Goal: Obtain resource: Obtain resource

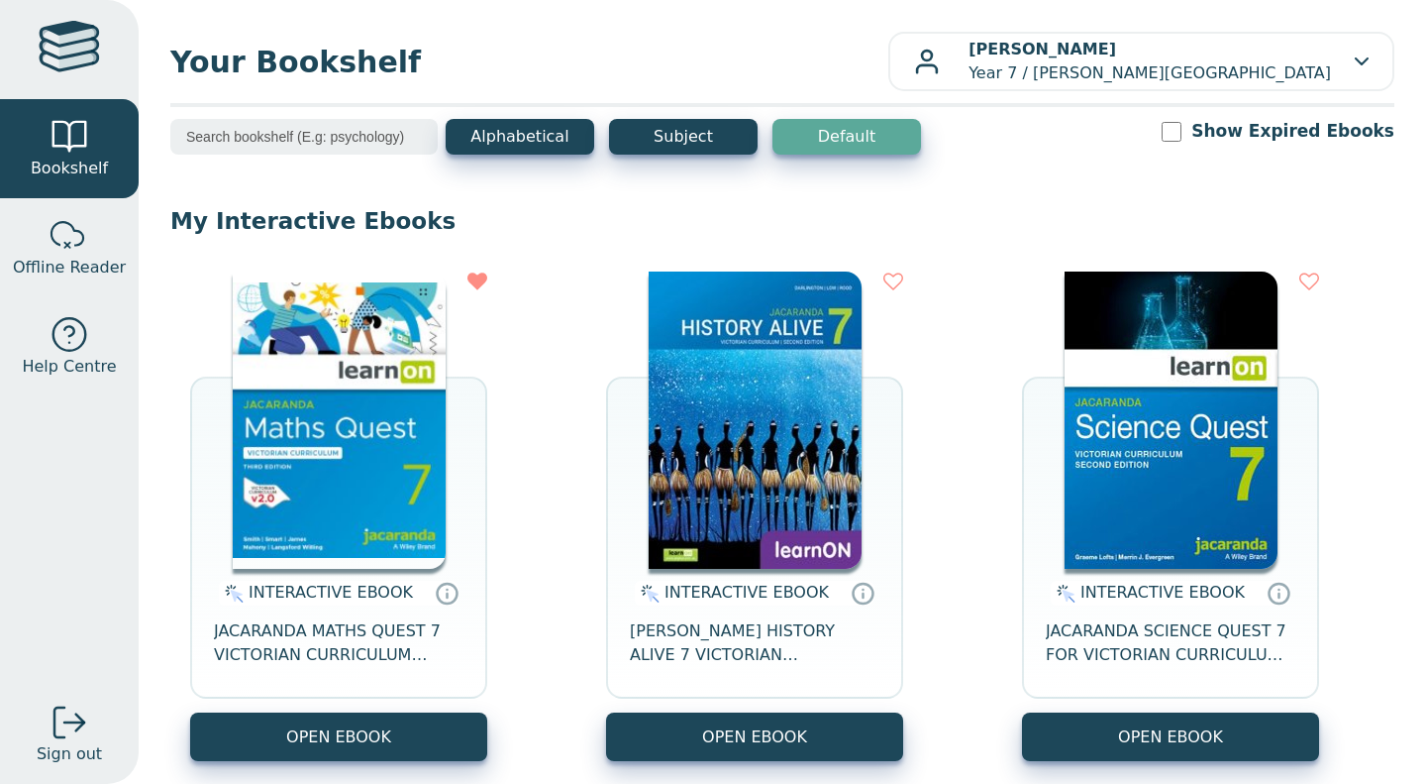
click at [1106, 405] on img at bounding box center [1171, 419] width 213 height 297
click at [1211, 464] on img at bounding box center [1171, 419] width 213 height 297
